Goal: Contribute content

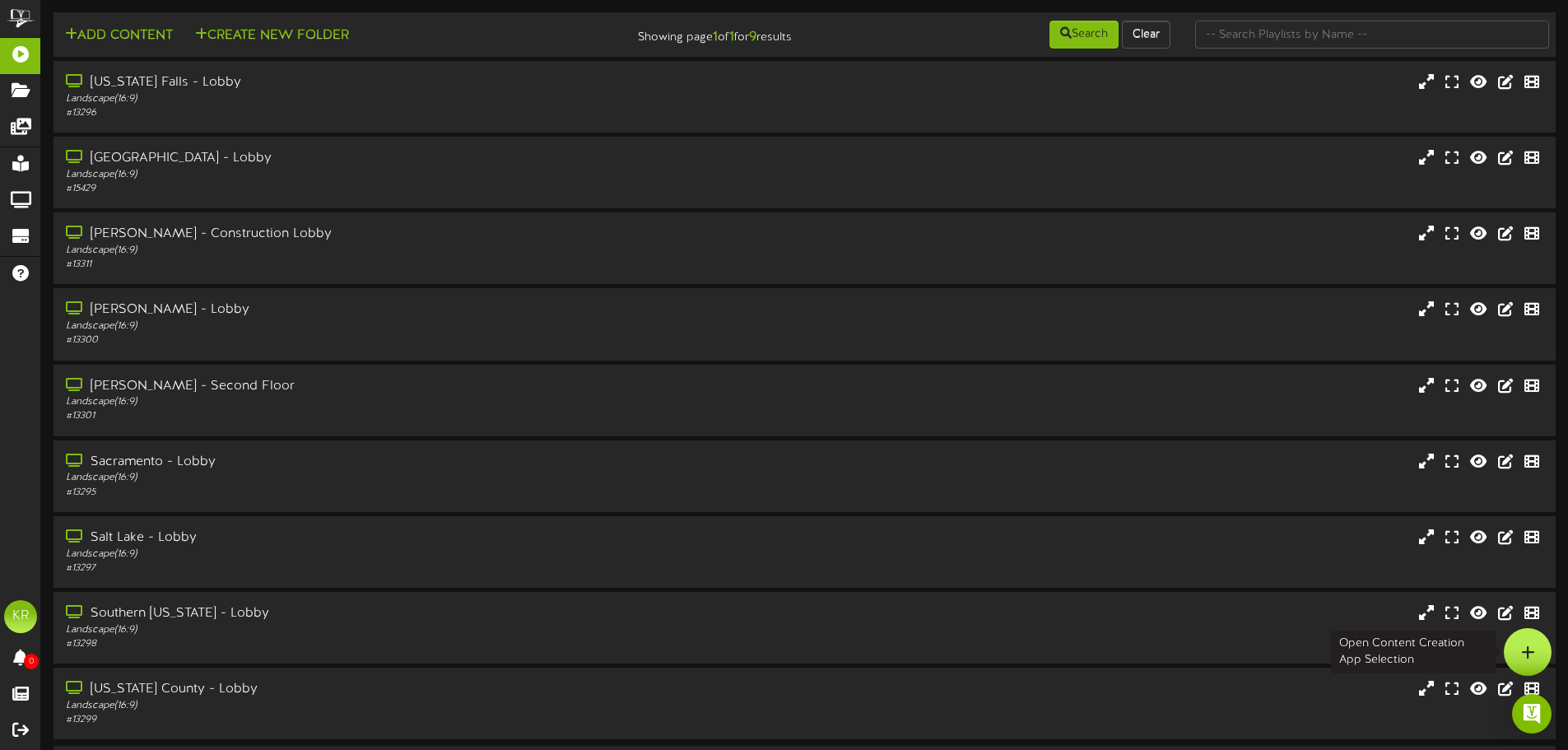
click at [1544, 639] on div at bounding box center [1527, 652] width 48 height 48
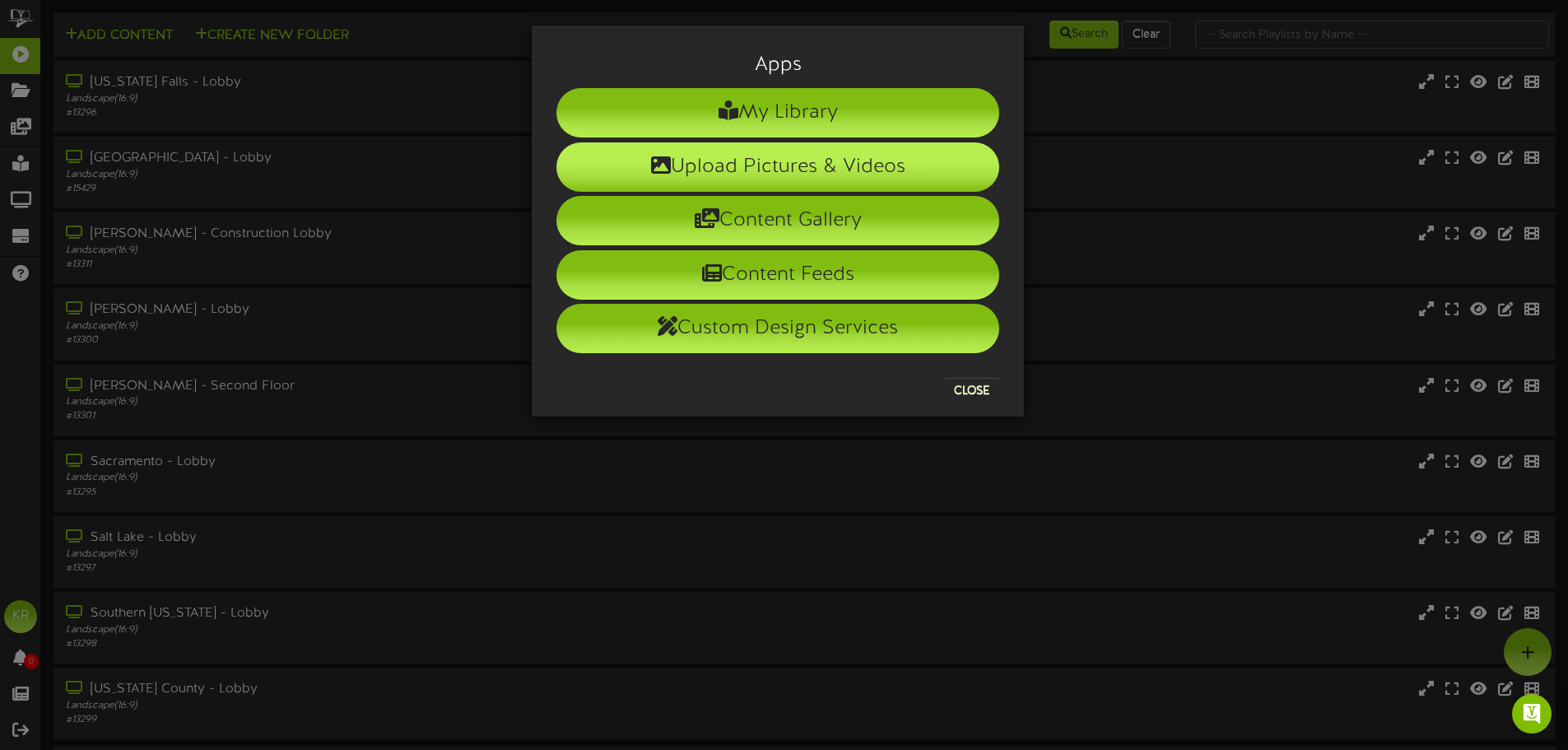
click at [639, 167] on li "Upload Pictures & Videos" at bounding box center [778, 167] width 443 height 50
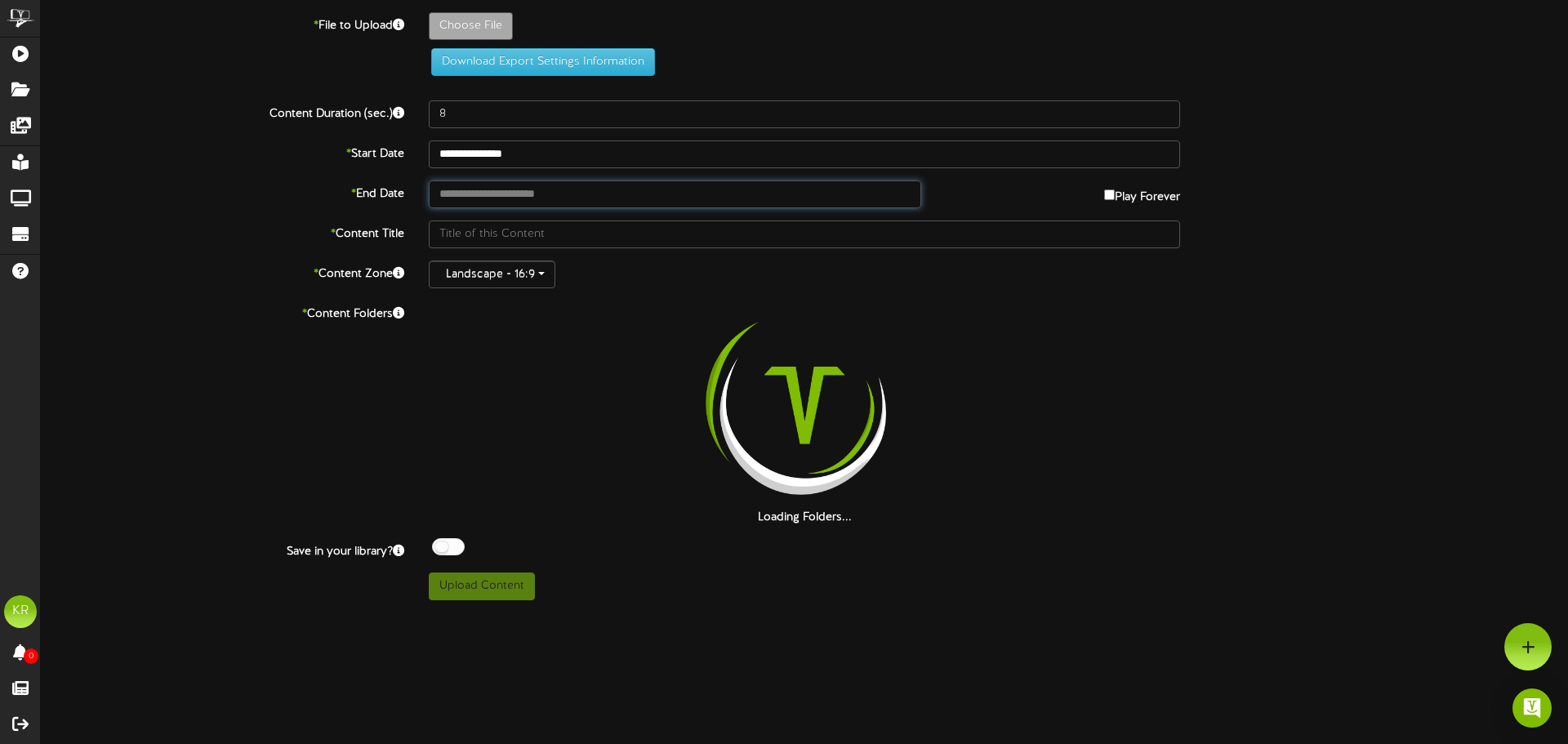
click at [497, 203] on input "text" at bounding box center [674, 194] width 492 height 28
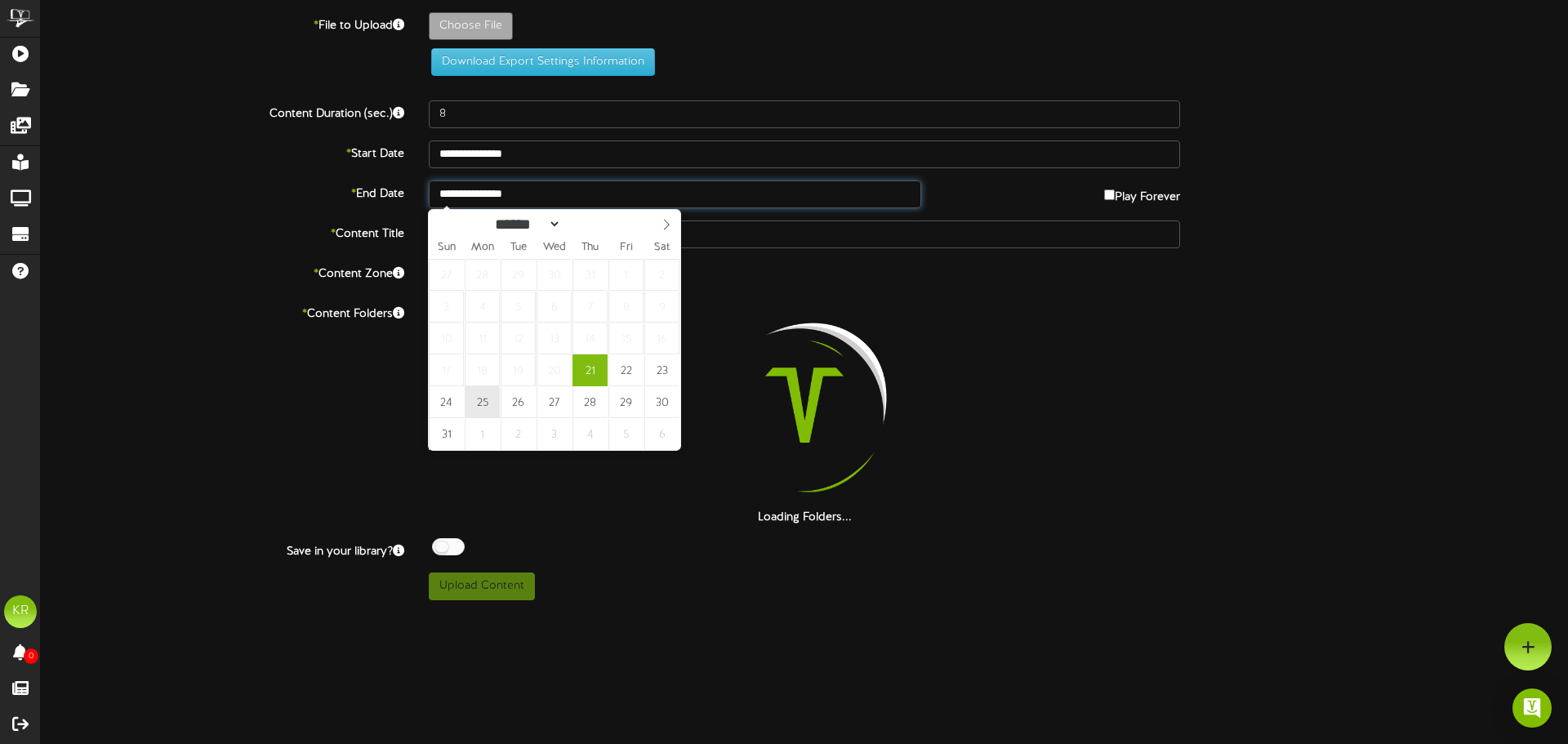
type input "**********"
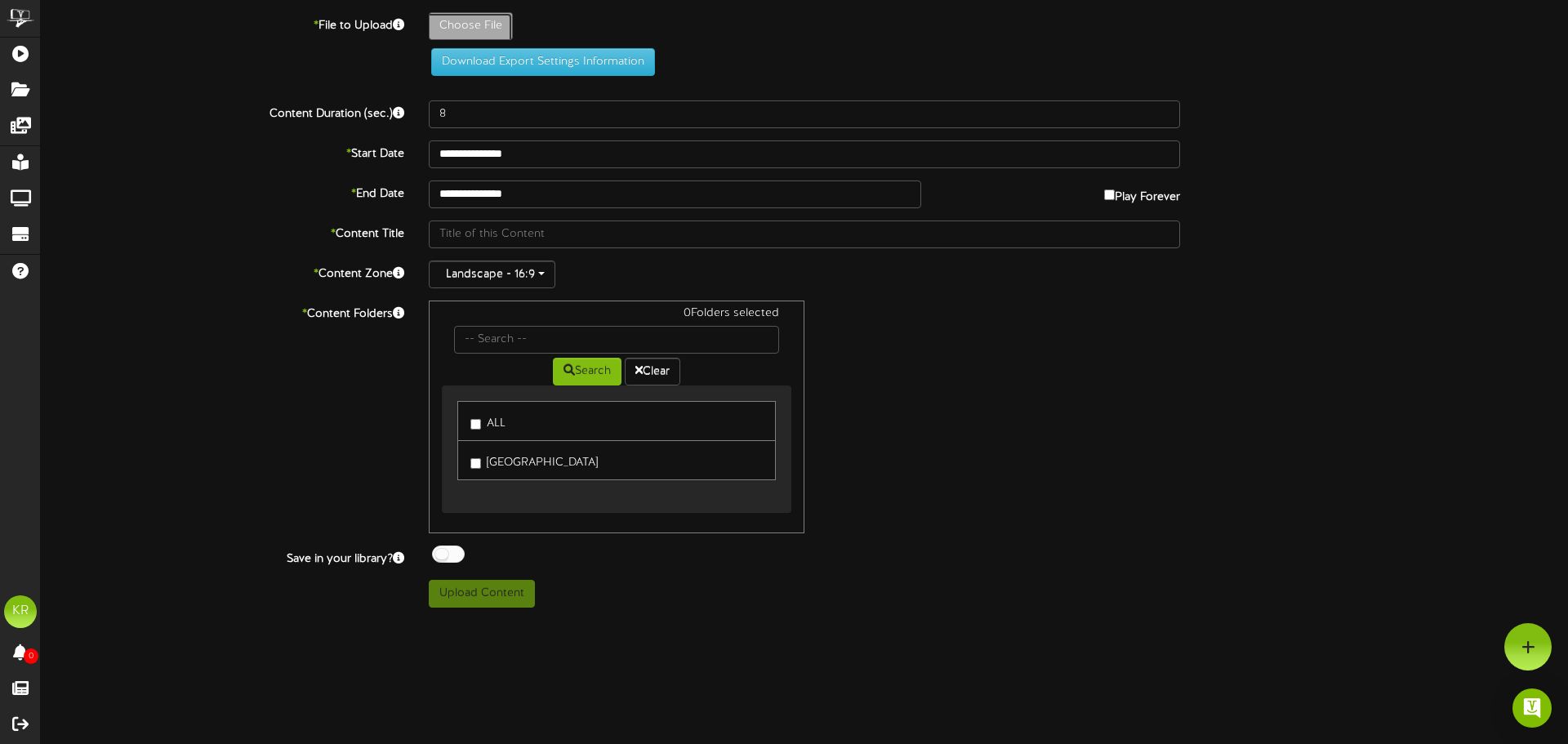
type input "**********"
type input "INSTALLS8-21"
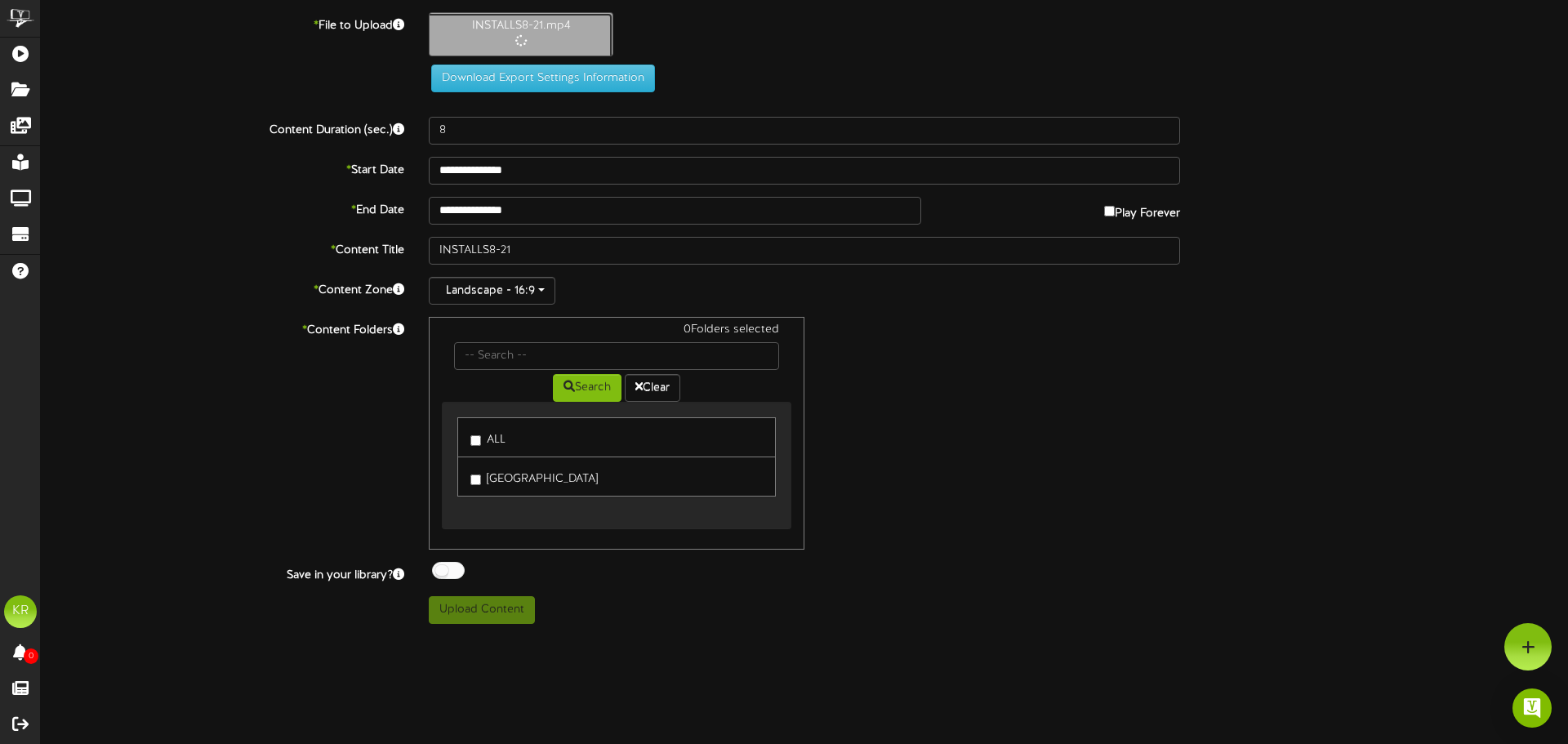
type input "10"
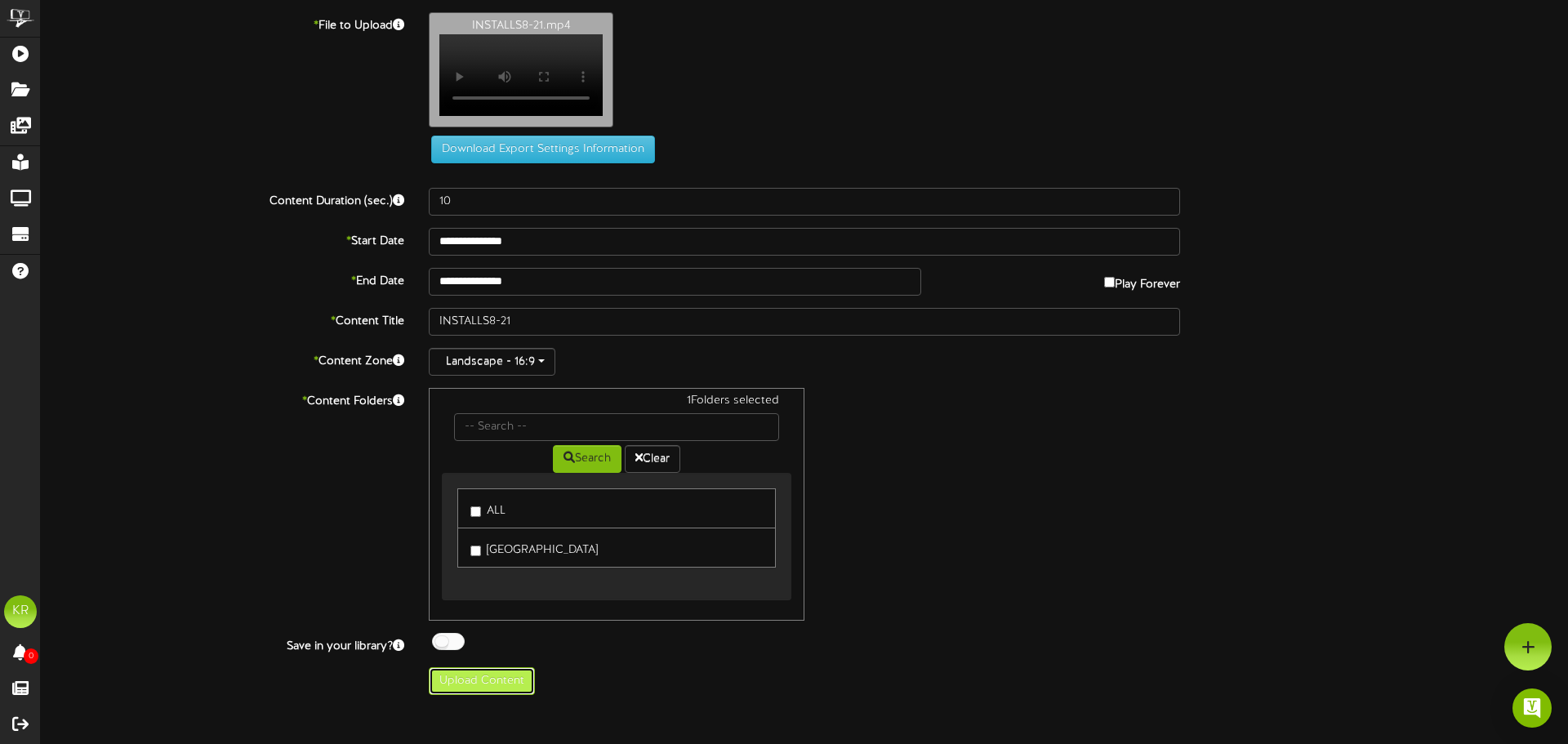
click at [496, 693] on button "Upload Content" at bounding box center [481, 681] width 106 height 28
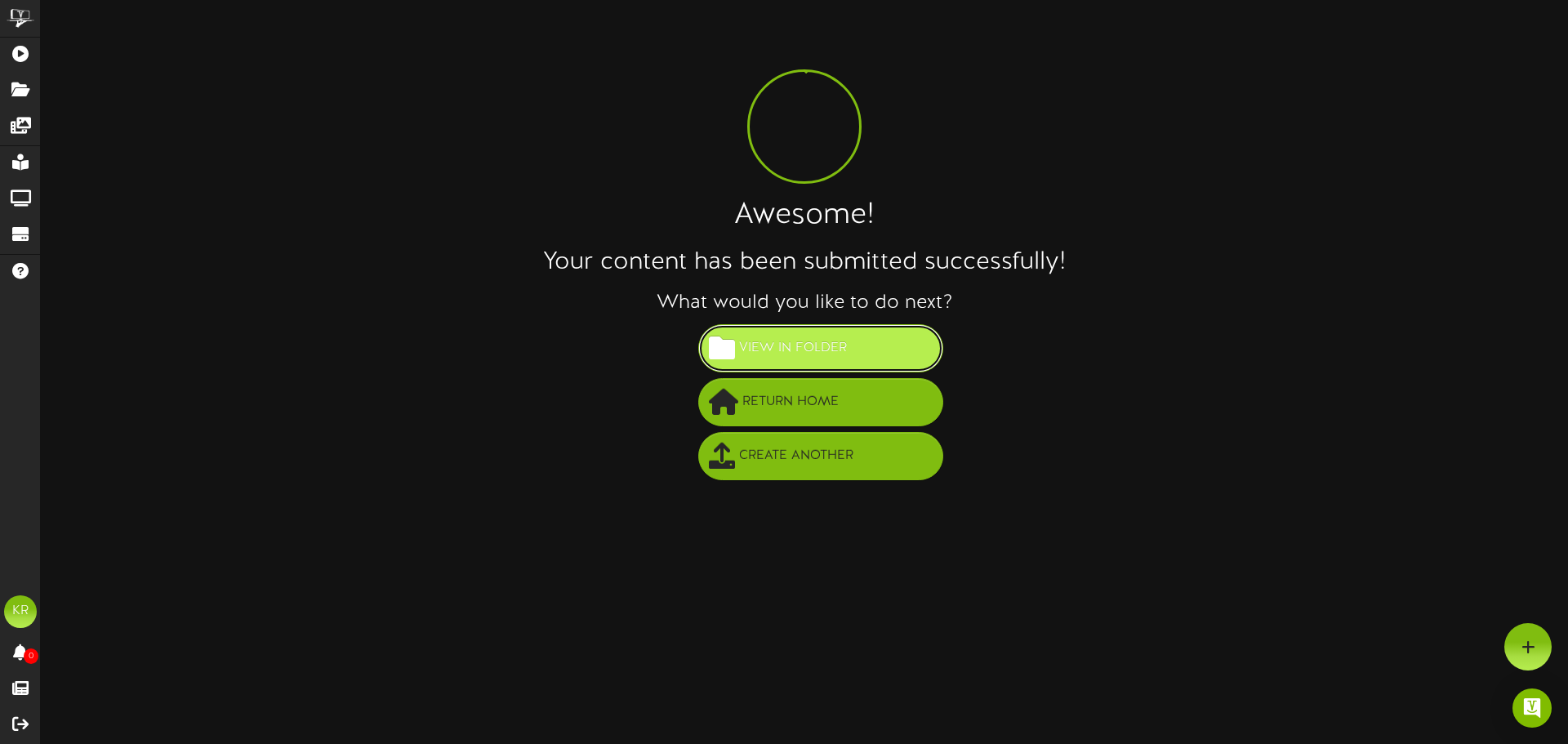
click at [841, 362] on span "View in Folder" at bounding box center [792, 349] width 116 height 27
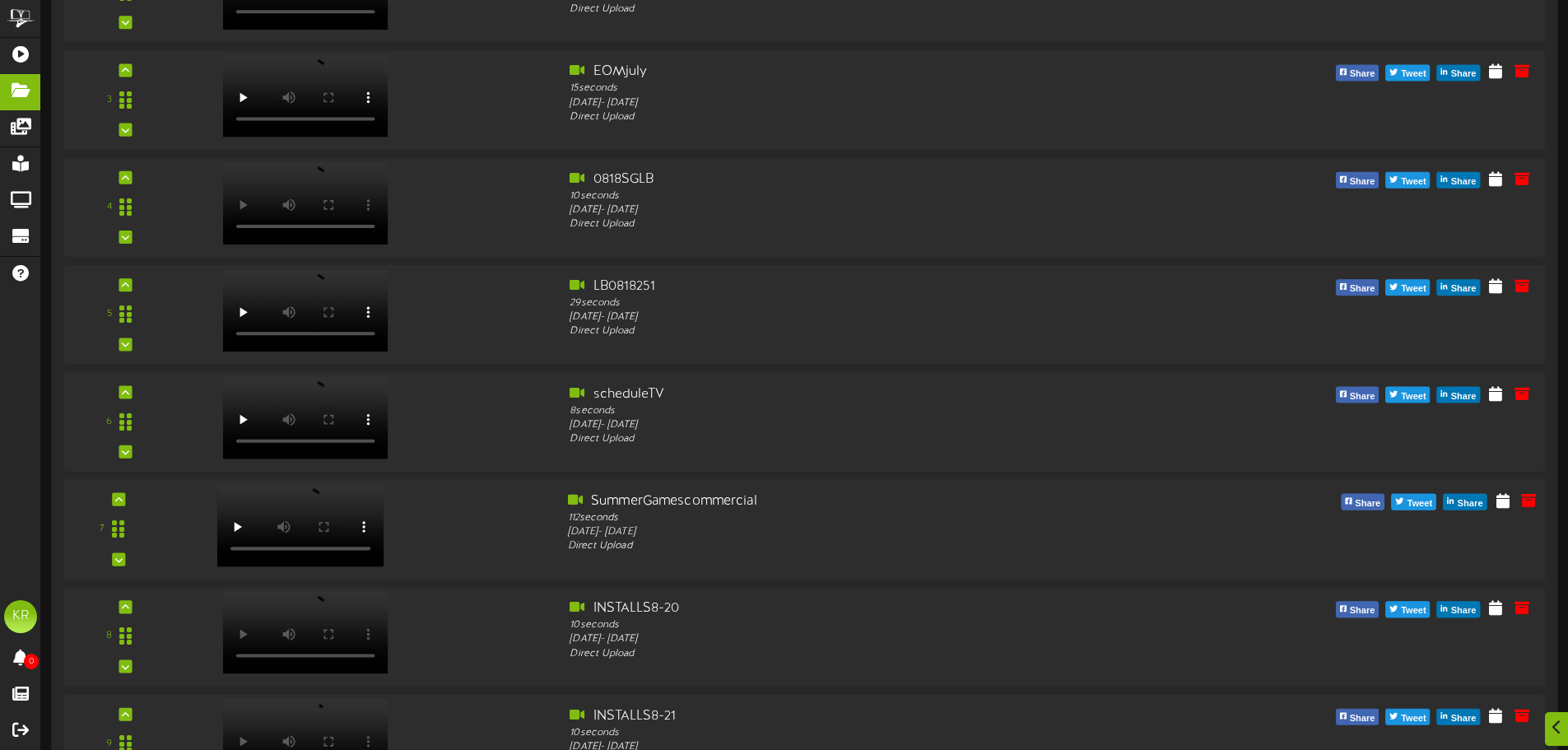
scroll to position [485, 0]
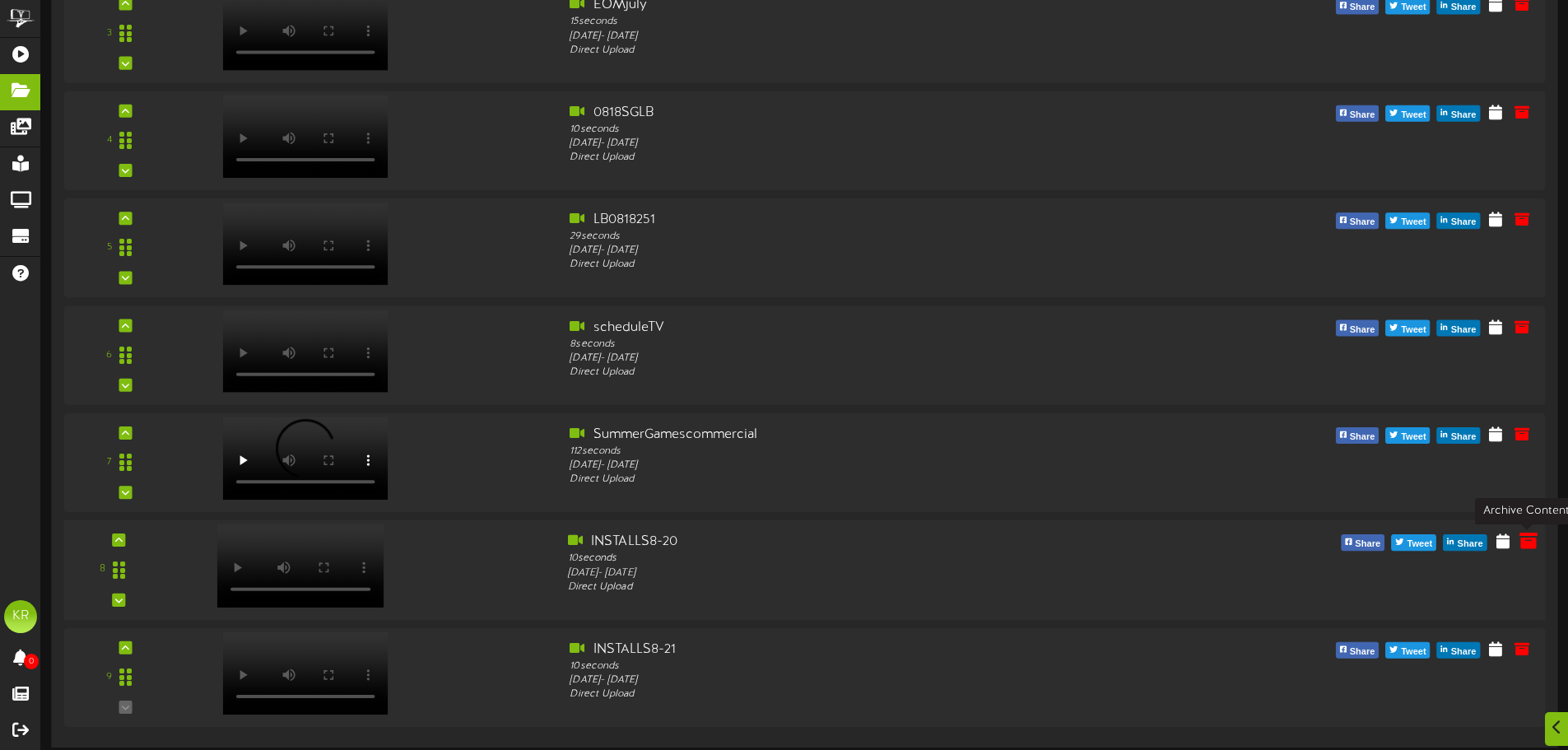
click at [1527, 545] on icon at bounding box center [1528, 540] width 18 height 18
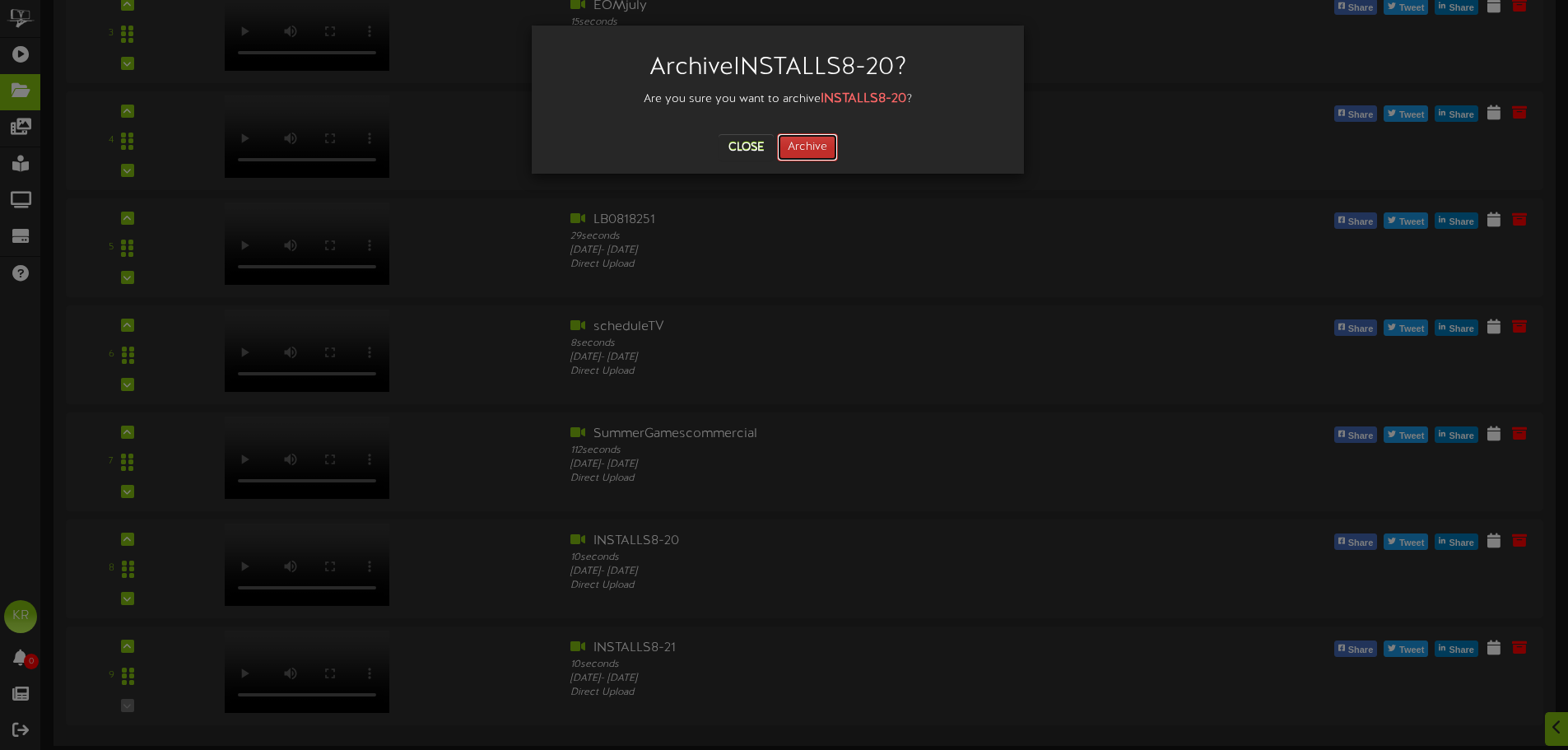
click at [828, 150] on button "Archive" at bounding box center [807, 147] width 61 height 28
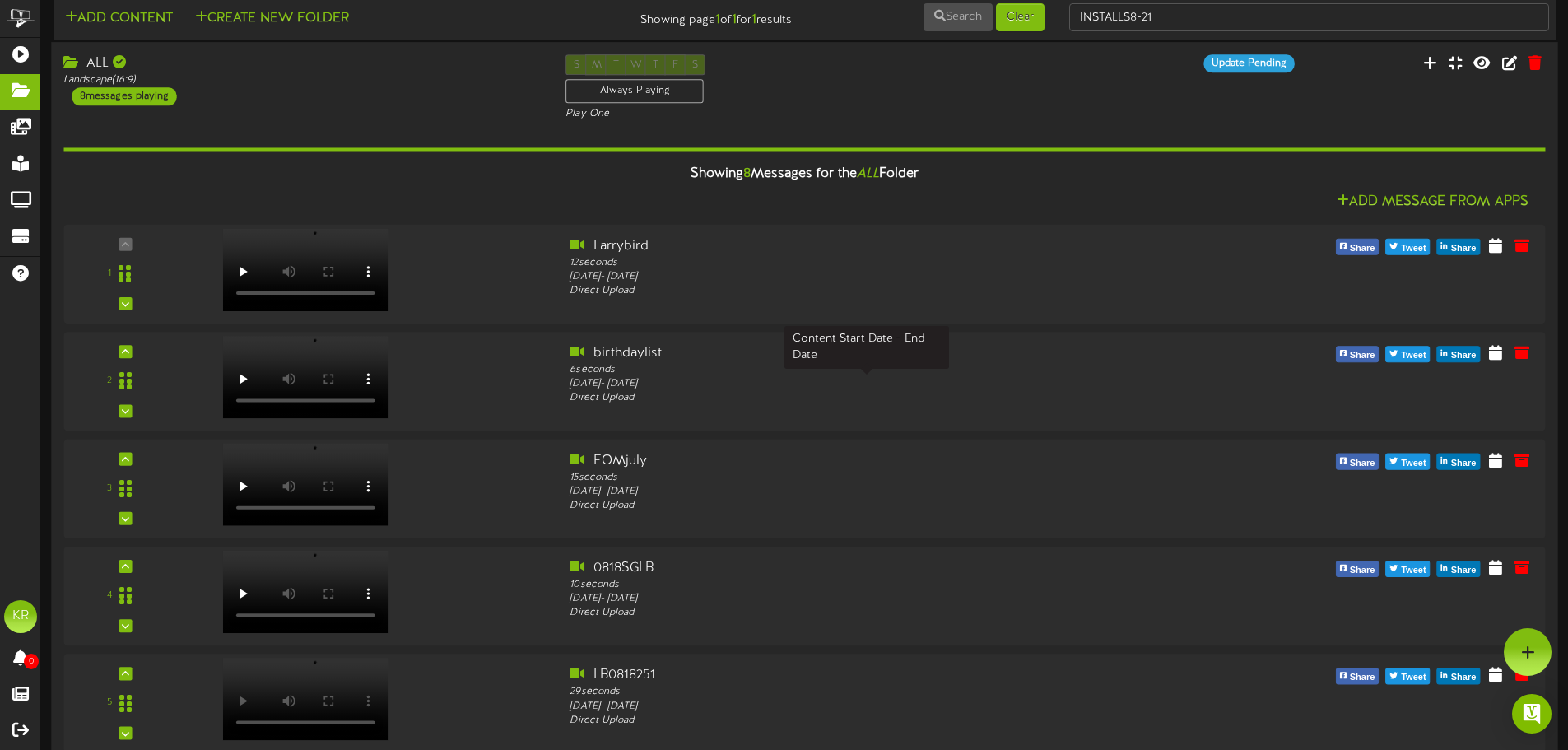
scroll to position [0, 0]
